Goal: Navigation & Orientation: Find specific page/section

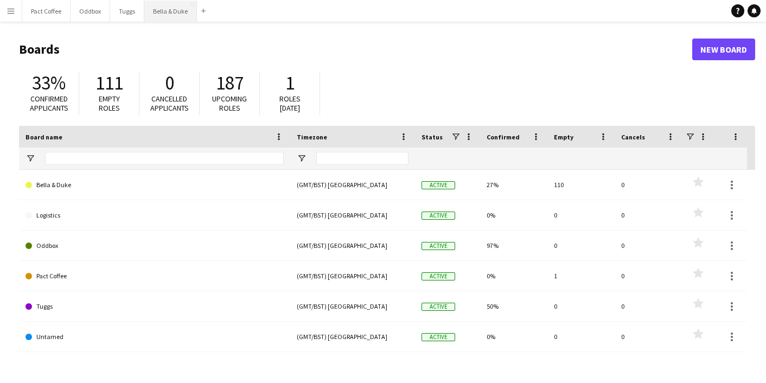
click at [163, 20] on button "Bella & Duke Close" at bounding box center [170, 11] width 53 height 21
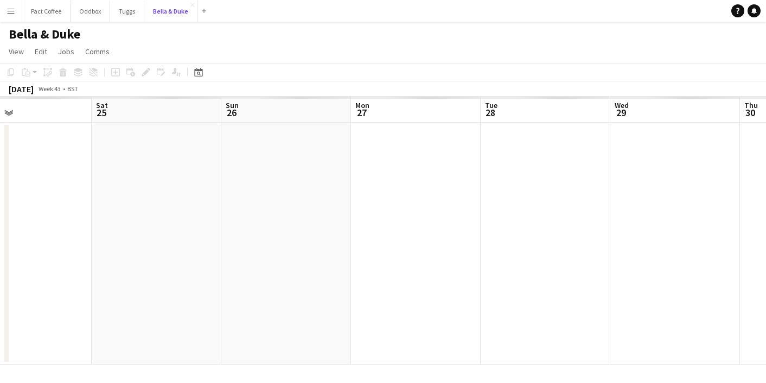
scroll to position [0, 268]
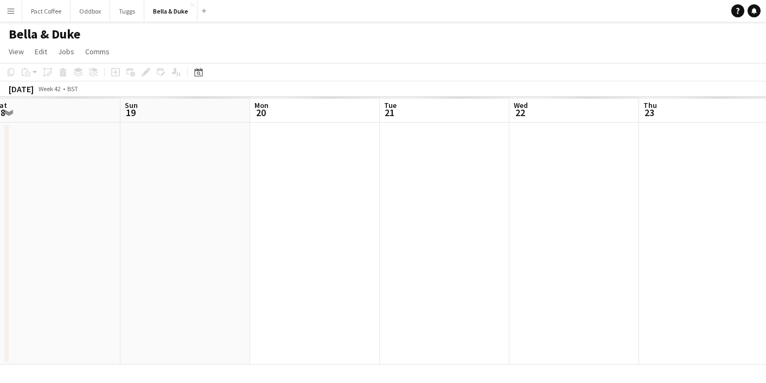
click at [9, 59] on app-page-menu "View Day view expanded Day view collapsed Month view Date picker Jump to [DATE]…" at bounding box center [383, 52] width 766 height 21
click at [10, 58] on link "View" at bounding box center [16, 51] width 24 height 14
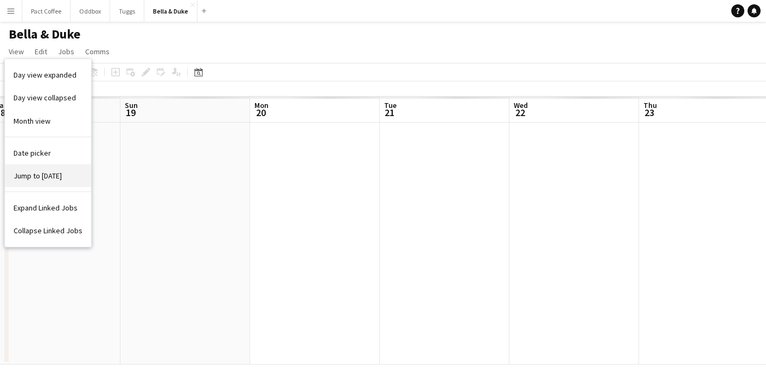
click at [29, 167] on link "Jump to [DATE]" at bounding box center [48, 175] width 86 height 23
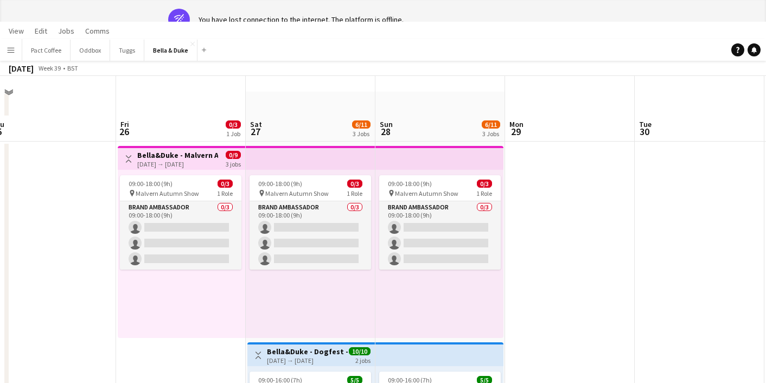
scroll to position [70, 0]
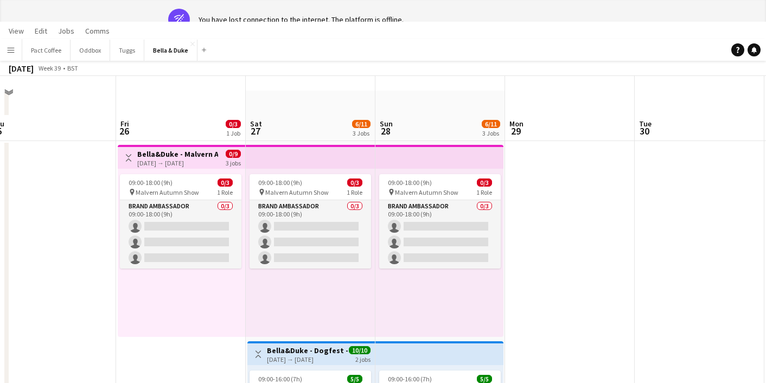
click at [193, 153] on h3 "Bella&Duke - Malvern Autumn Show" at bounding box center [177, 154] width 81 height 10
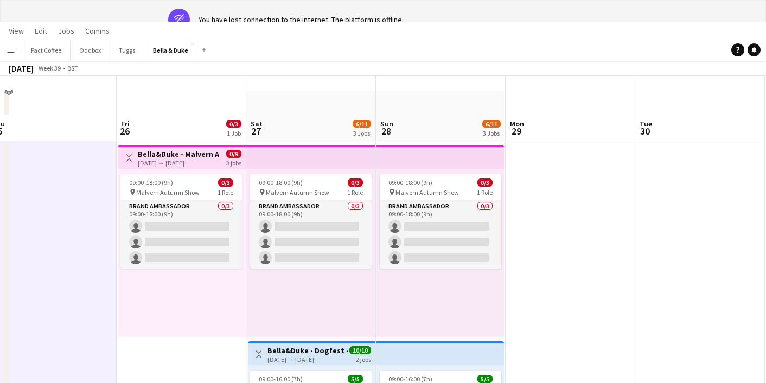
click at [191, 166] on div "[DATE] → [DATE]" at bounding box center [178, 163] width 81 height 8
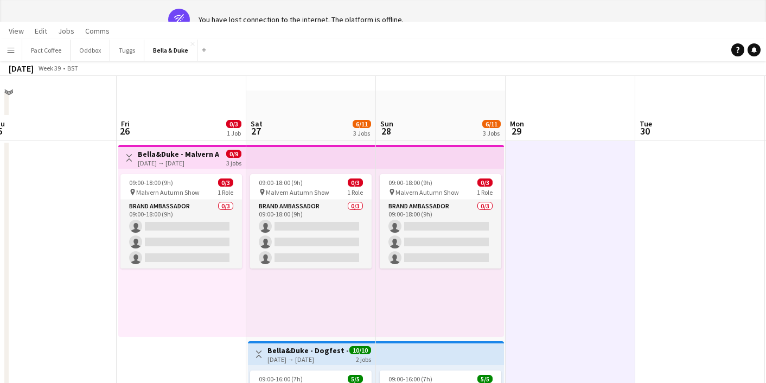
click at [337, 152] on app-top-bar at bounding box center [311, 157] width 130 height 24
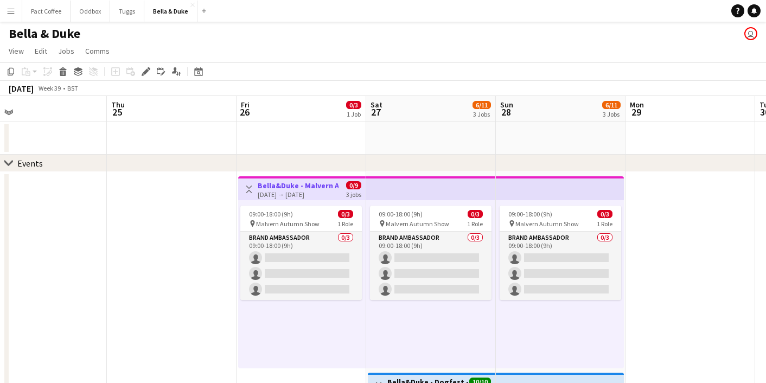
scroll to position [8, 0]
